Goal: Information Seeking & Learning: Learn about a topic

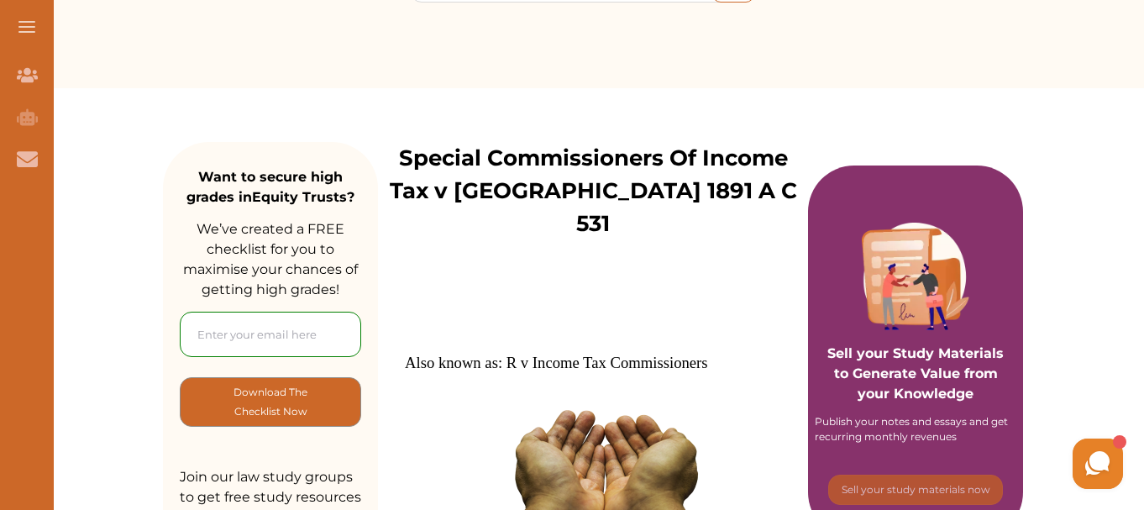
scroll to position [84, 0]
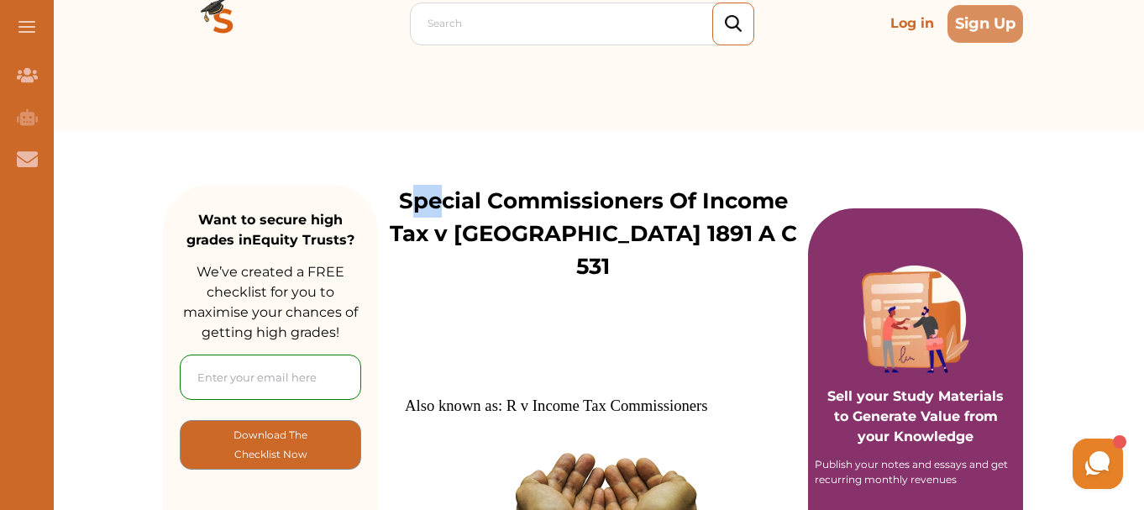
drag, startPoint x: 407, startPoint y: 201, endPoint x: 438, endPoint y: 206, distance: 31.5
click at [438, 206] on p "Special Commissioners Of Income Tax v [GEOGRAPHIC_DATA] 1891 A C 531" at bounding box center [593, 234] width 430 height 98
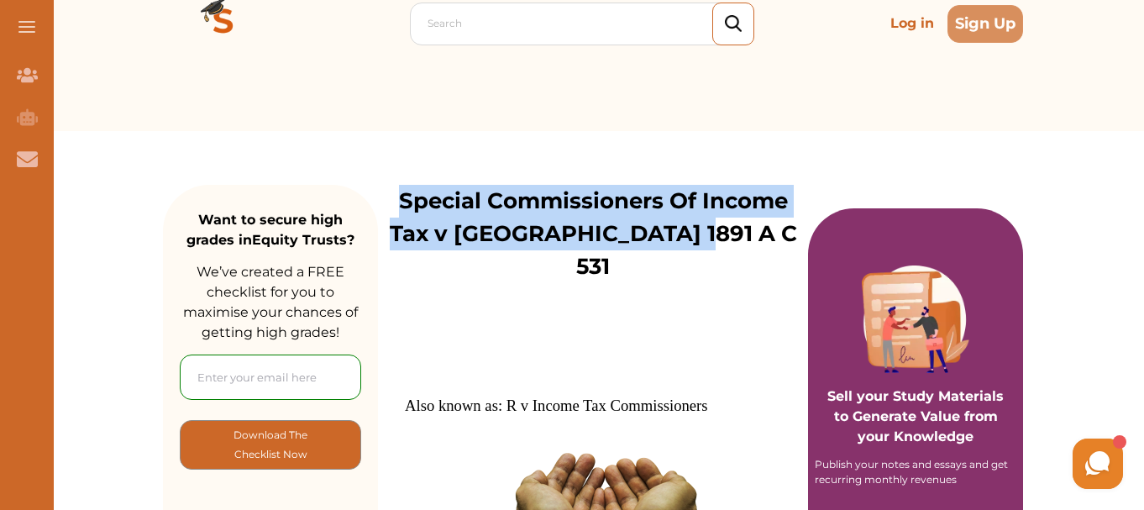
drag, startPoint x: 396, startPoint y: 197, endPoint x: 766, endPoint y: 234, distance: 371.3
click at [766, 234] on p "Special Commissioners Of Income Tax v [GEOGRAPHIC_DATA] 1891 A C 531" at bounding box center [593, 234] width 430 height 98
copy p "Special Commissioners Of Income Tax v [GEOGRAPHIC_DATA] 1891 A C 531"
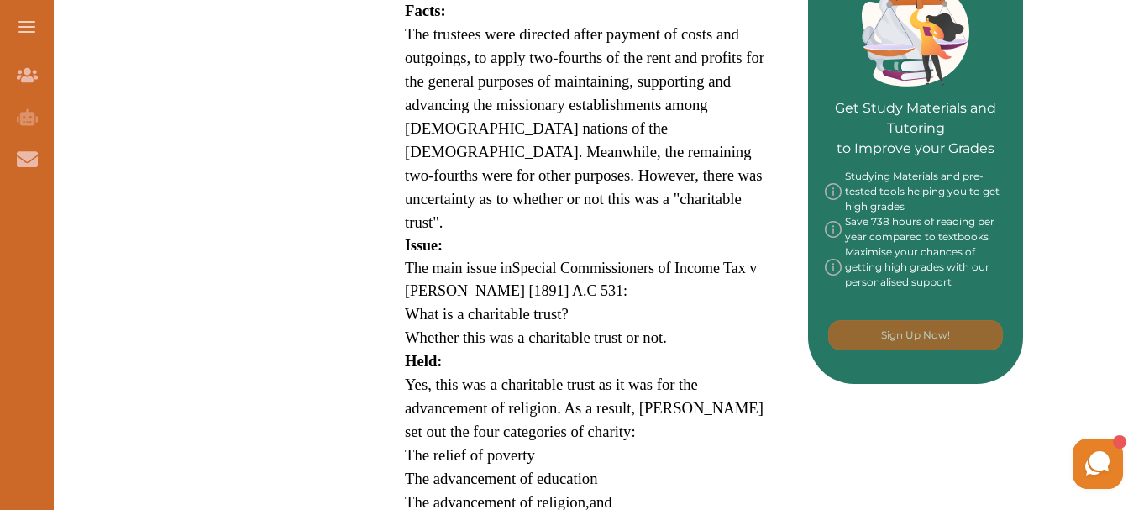
scroll to position [756, 0]
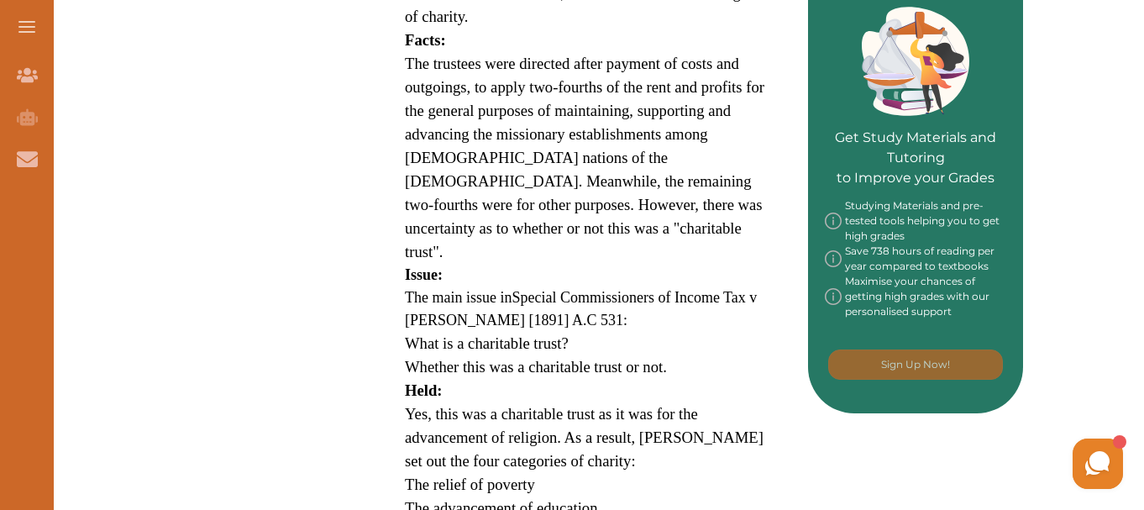
click at [411, 289] on span "The main issue in" at bounding box center [458, 297] width 107 height 17
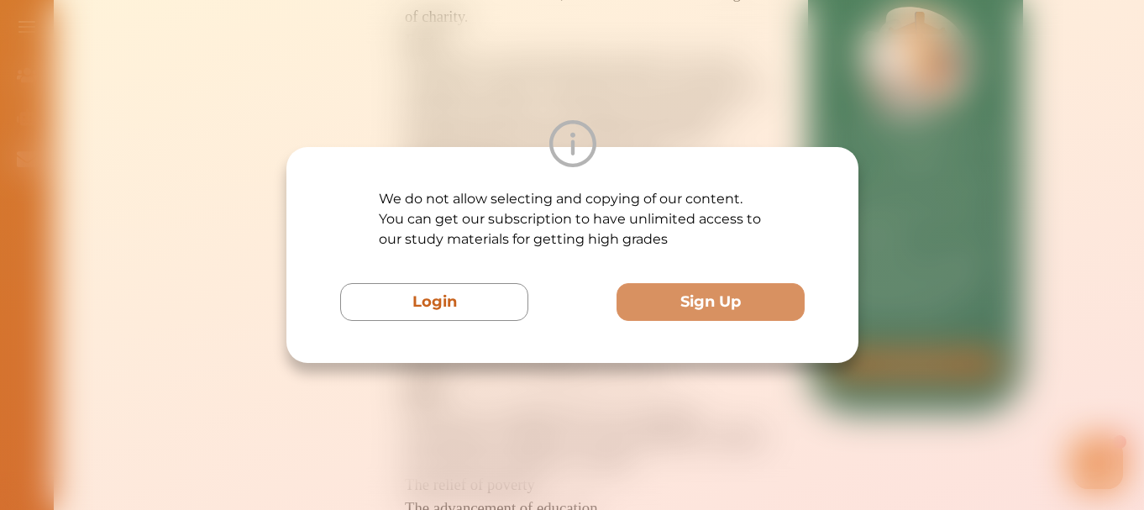
click at [925, 357] on div "We do not allow selecting and copying of our content. You can get our subscript…" at bounding box center [572, 255] width 1144 height 510
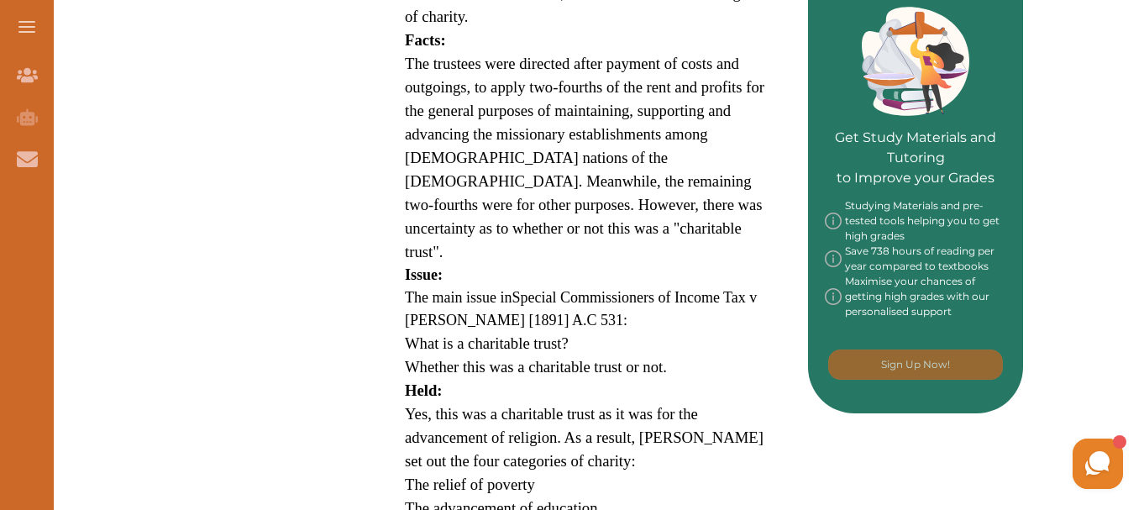
drag, startPoint x: 398, startPoint y: 328, endPoint x: 511, endPoint y: 399, distance: 133.3
click at [511, 399] on div "Also known as: R v Income Tax Commissioners Special Commissioners of Income Tax…" at bounding box center [593, 147] width 430 height 1073
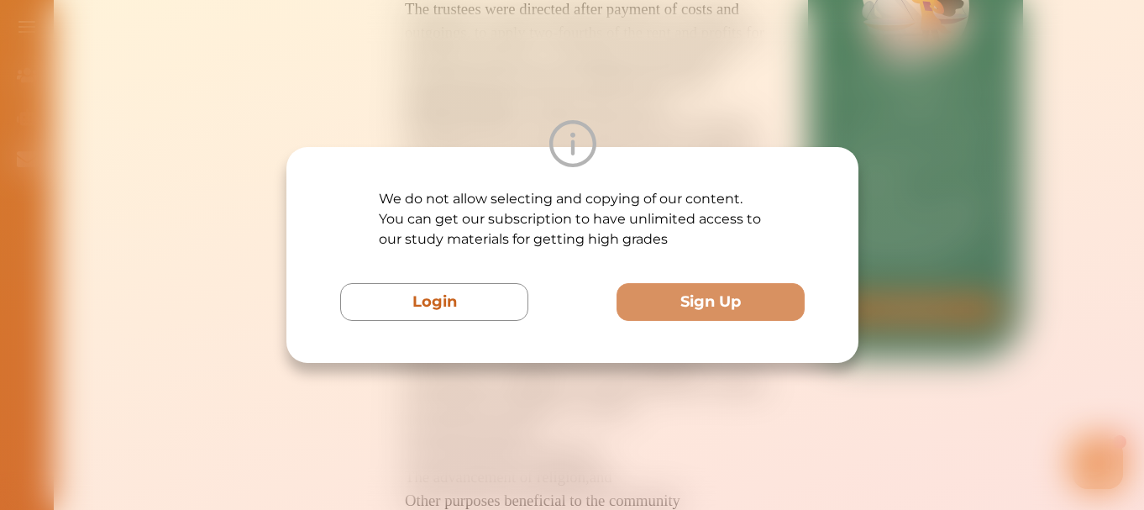
scroll to position [840, 0]
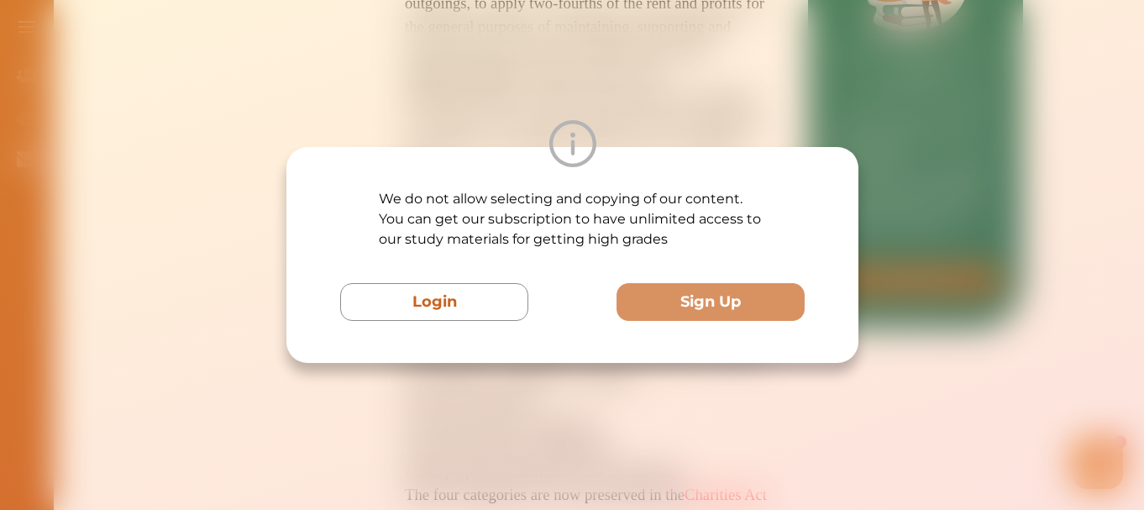
click at [1004, 279] on div "We do not allow selecting and copying of our content. You can get our subscript…" at bounding box center [572, 255] width 1144 height 510
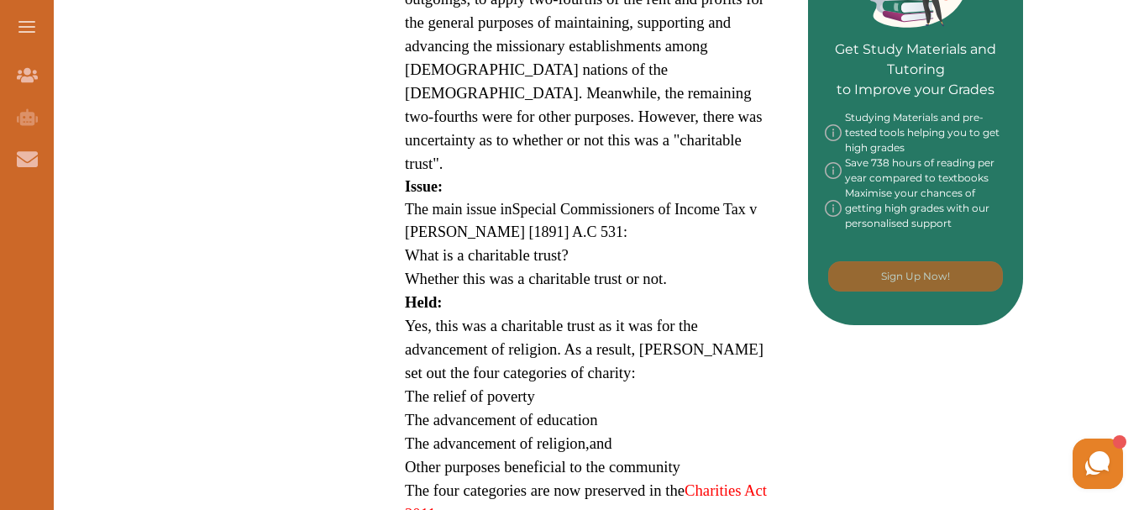
scroll to position [756, 0]
